Goal: Answer question/provide support

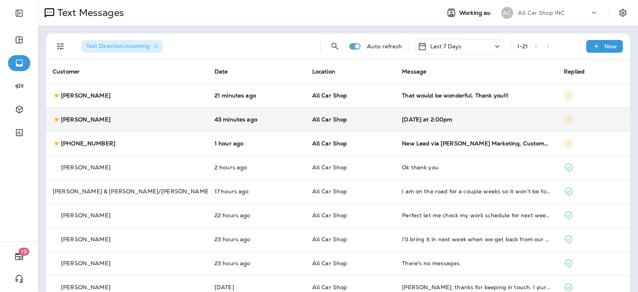
click at [366, 126] on td "All Car Shop" at bounding box center [351, 119] width 90 height 24
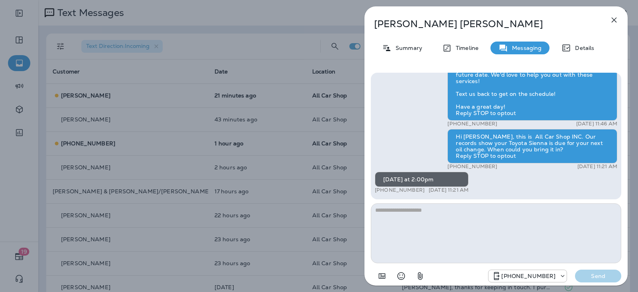
click at [414, 226] on textarea at bounding box center [496, 233] width 250 height 60
type textarea "**********"
click at [601, 275] on p "Send" at bounding box center [598, 275] width 34 height 7
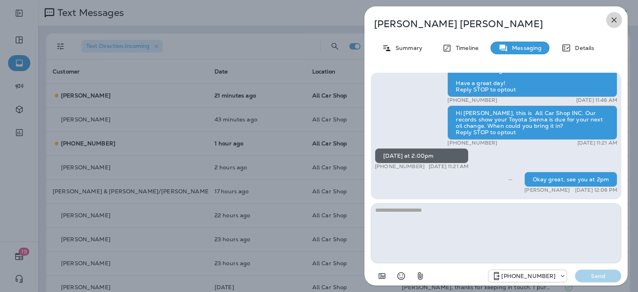
click at [611, 17] on icon "button" at bounding box center [614, 20] width 10 height 10
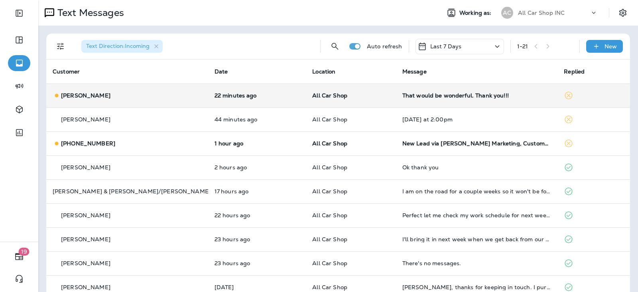
click at [359, 95] on p "All Car Shop" at bounding box center [350, 95] width 77 height 6
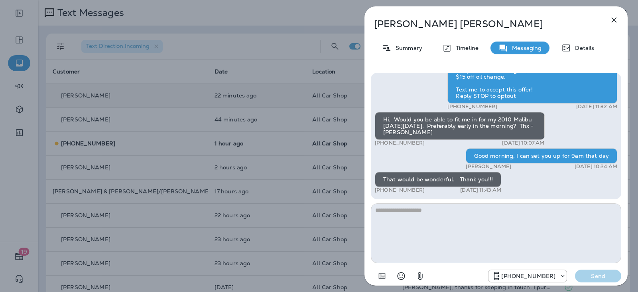
click at [425, 205] on textarea at bounding box center [496, 233] width 250 height 60
click at [416, 215] on textarea at bounding box center [496, 233] width 250 height 60
click at [384, 211] on textarea at bounding box center [496, 233] width 250 height 60
click at [411, 217] on textarea at bounding box center [496, 233] width 250 height 60
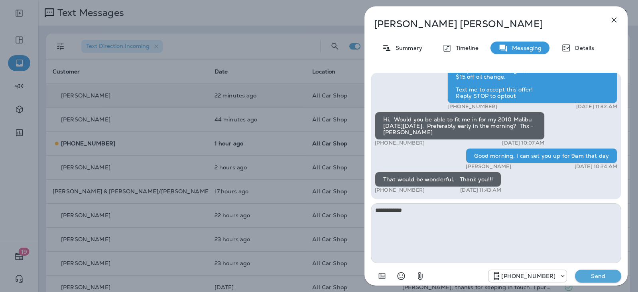
type textarea "**********"
click at [595, 277] on p "Send" at bounding box center [598, 275] width 34 height 7
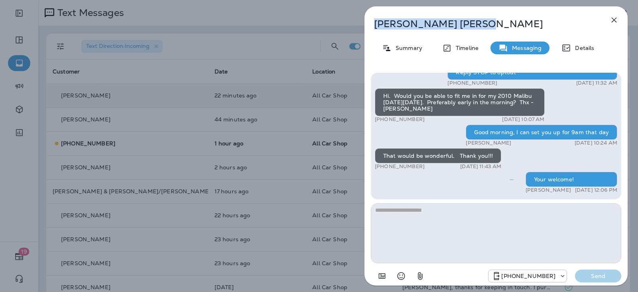
drag, startPoint x: 437, startPoint y: 25, endPoint x: 376, endPoint y: 26, distance: 61.0
click at [376, 26] on p "Linda Duncan" at bounding box center [483, 23] width 218 height 11
copy p "Linda Duncan"
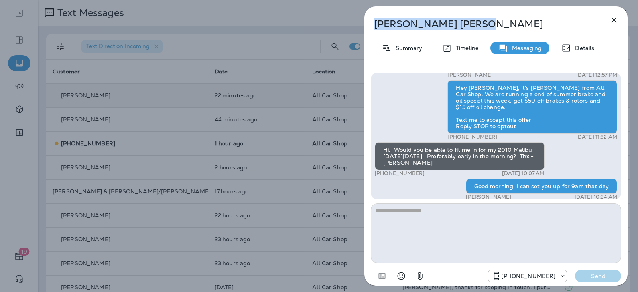
scroll to position [-40, 0]
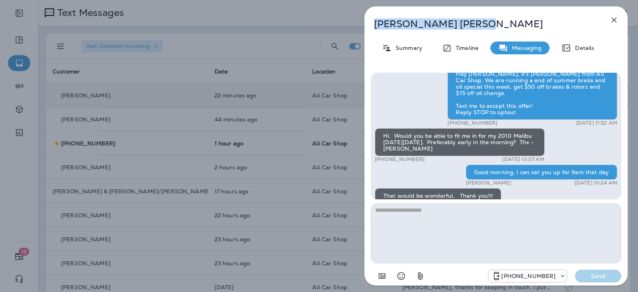
click at [611, 18] on icon "button" at bounding box center [614, 20] width 10 height 10
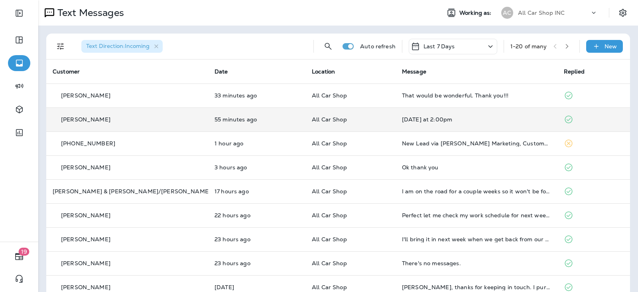
click at [369, 115] on td "All Car Shop" at bounding box center [351, 119] width 90 height 24
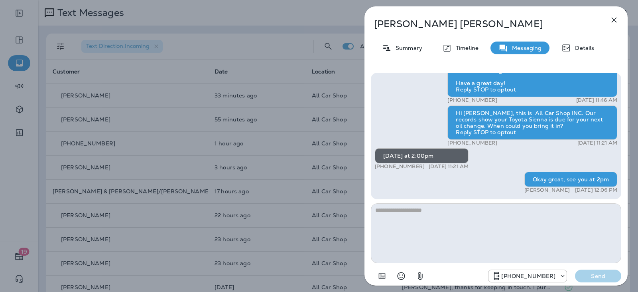
click at [615, 22] on icon "button" at bounding box center [614, 20] width 10 height 10
